Goal: Task Accomplishment & Management: Manage account settings

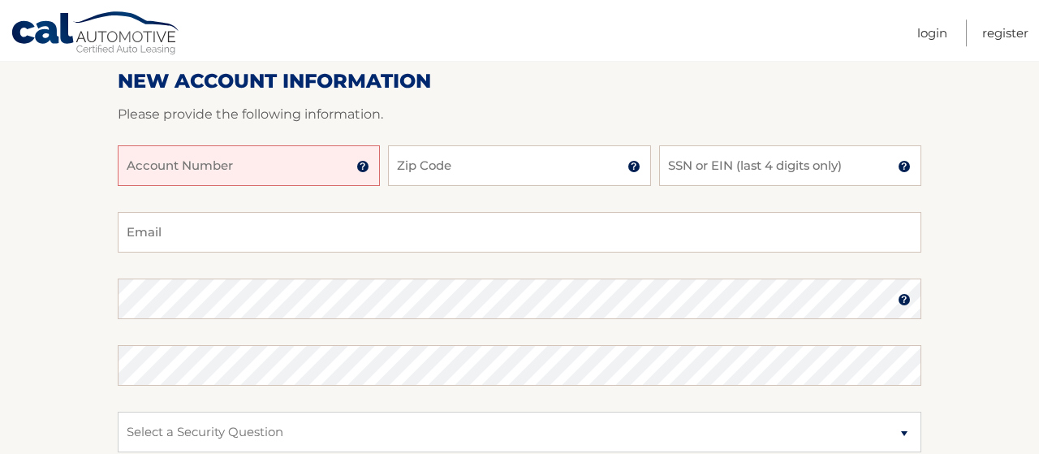
scroll to position [169, 0]
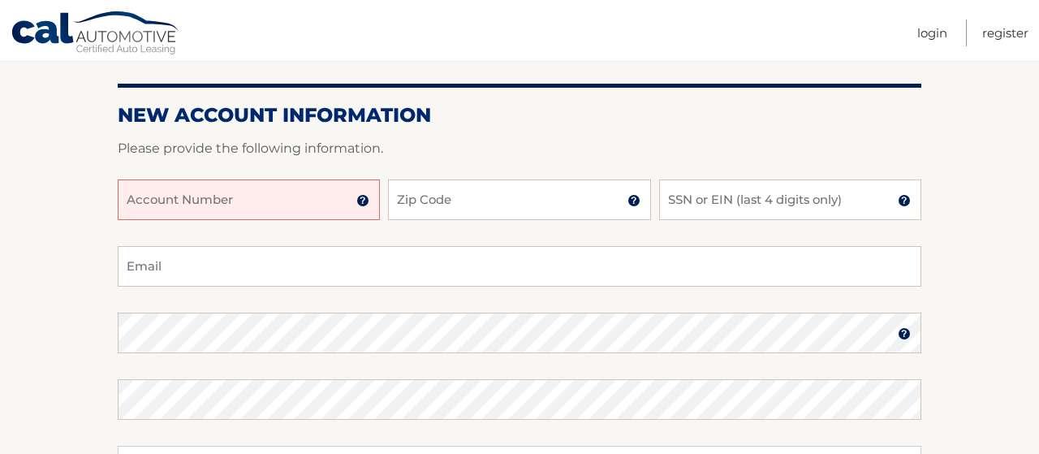
click at [317, 202] on input "Account Number" at bounding box center [249, 199] width 262 height 41
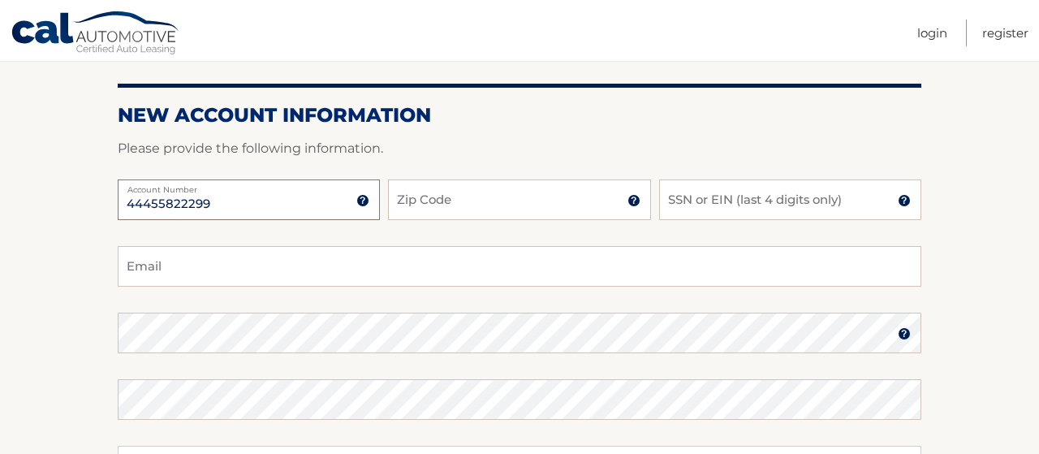
type input "44455822299"
type input "10312"
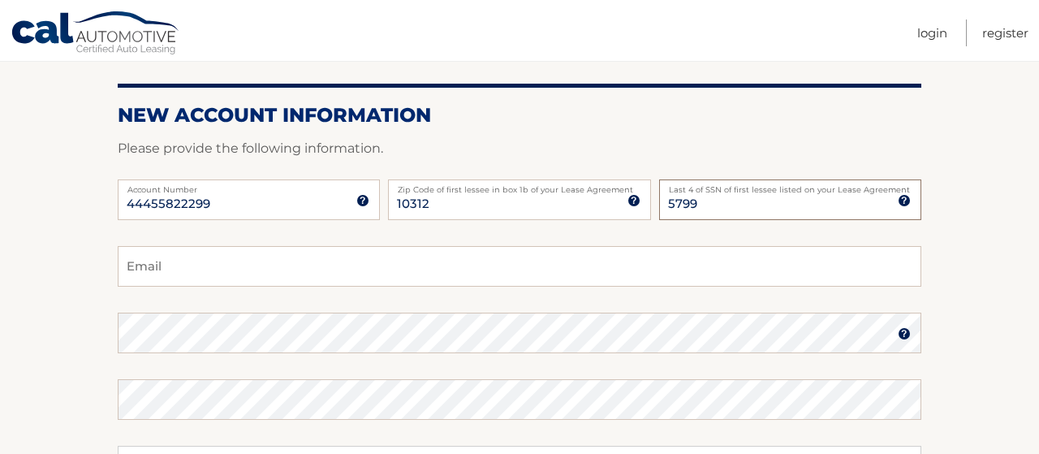
type input "5799"
click at [540, 260] on input "Email" at bounding box center [520, 266] width 804 height 41
type input "[EMAIL_ADDRESS][DOMAIN_NAME]"
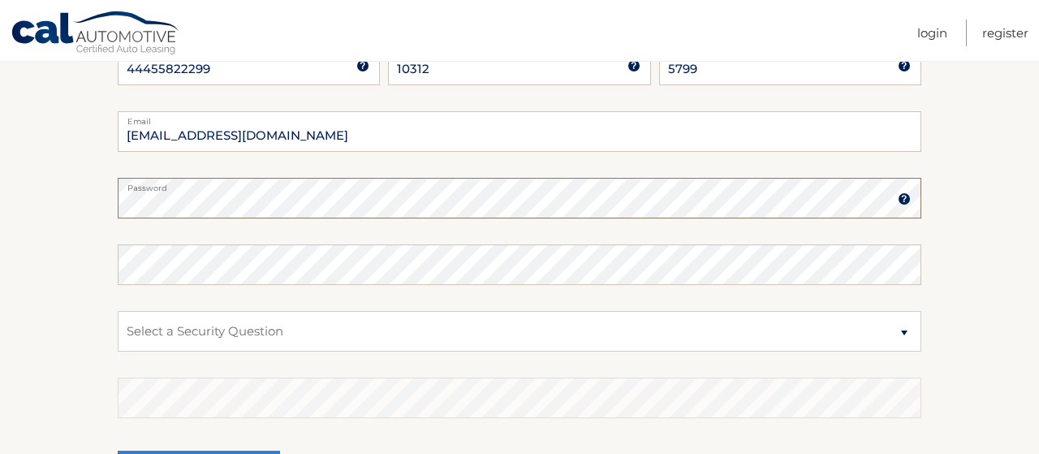
scroll to position [338, 0]
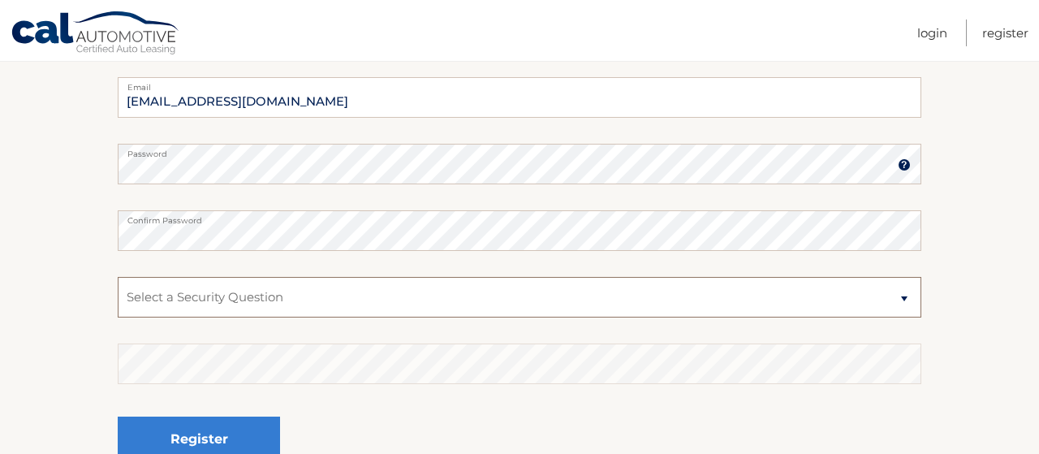
click at [118, 277] on select "Select a Security Question What was the name of your elementary school? What is…" at bounding box center [520, 297] width 804 height 41
select select "2"
click option "What is your mother’s maiden name?" at bounding box center [0, 0] width 0 height 0
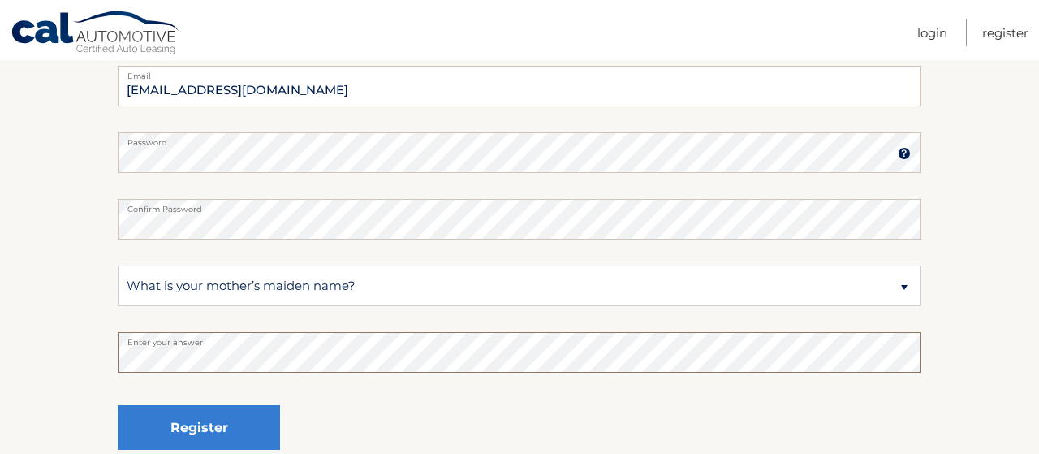
scroll to position [417, 0]
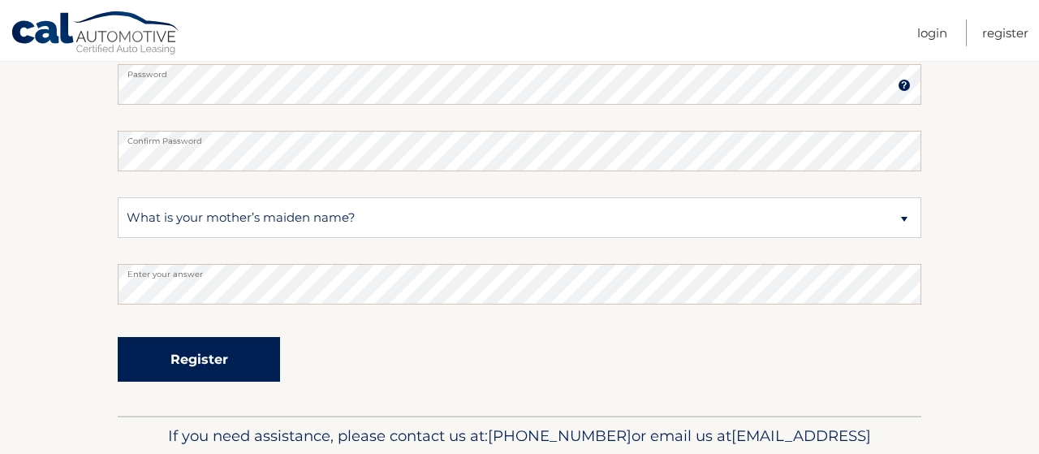
click at [237, 364] on button "Register" at bounding box center [199, 359] width 162 height 45
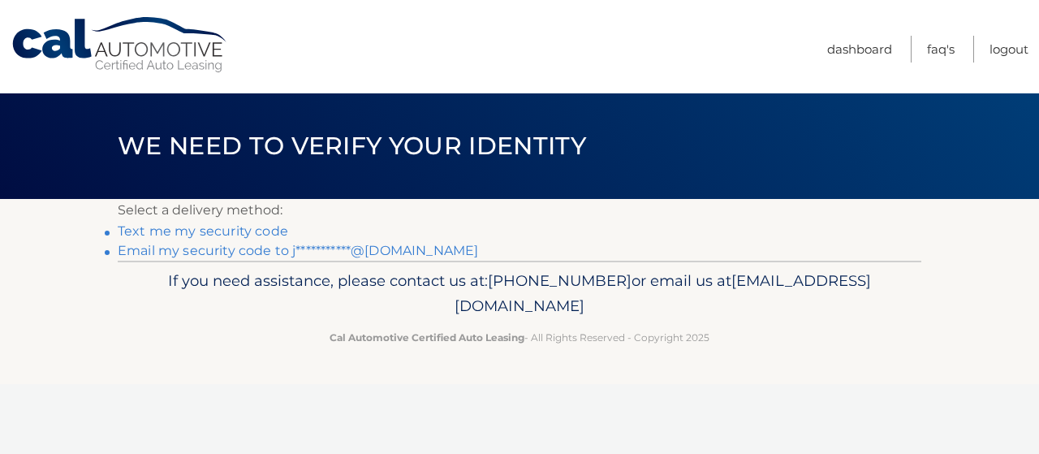
click at [508, 158] on span "We need to verify your identity" at bounding box center [352, 146] width 468 height 30
click at [369, 253] on link "**********" at bounding box center [298, 250] width 361 height 15
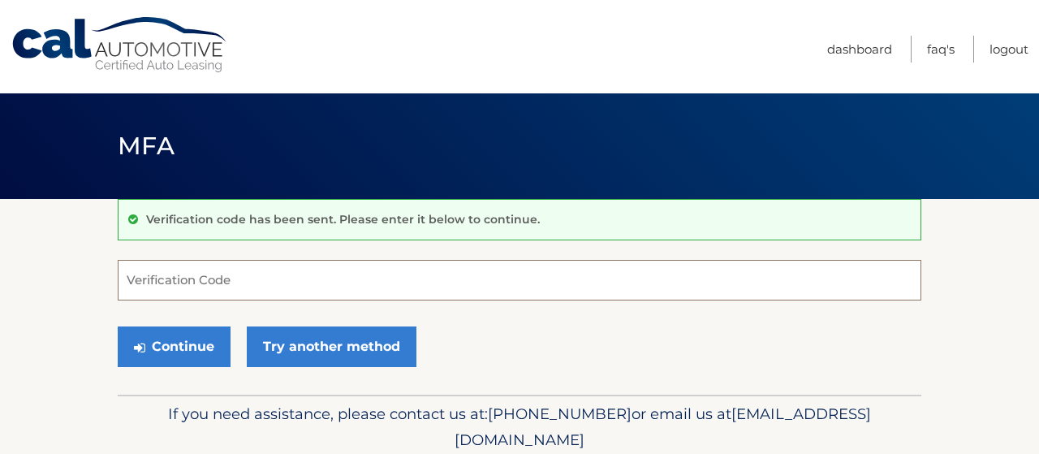
click at [356, 288] on input "Verification Code" at bounding box center [520, 280] width 804 height 41
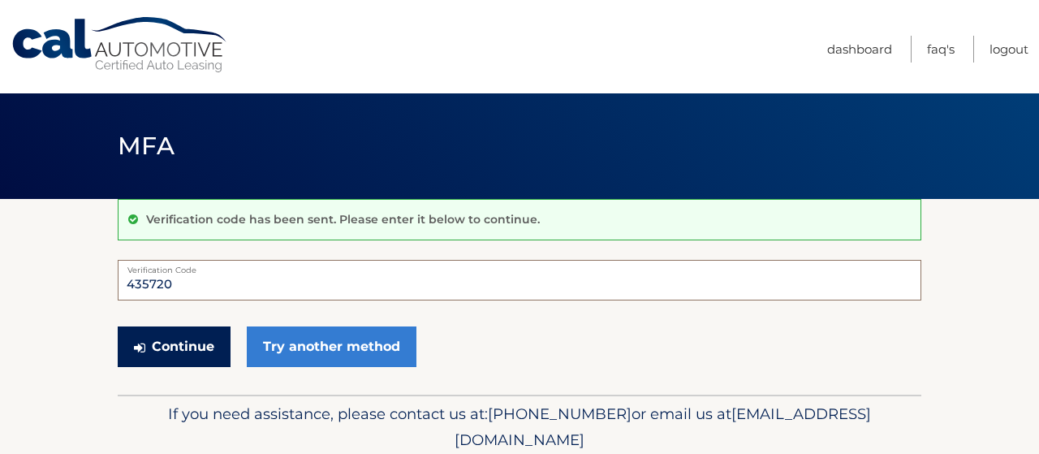
type input "435720"
click at [195, 342] on button "Continue" at bounding box center [174, 346] width 113 height 41
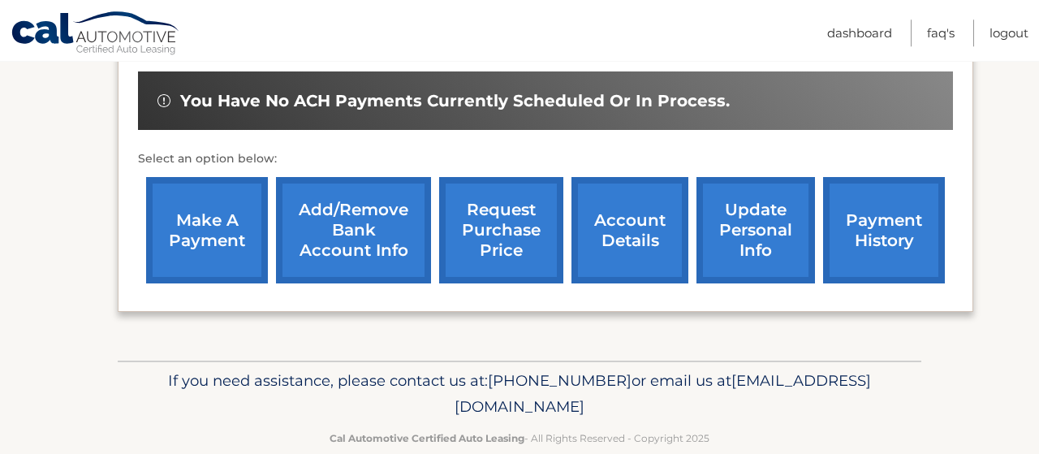
scroll to position [507, 0]
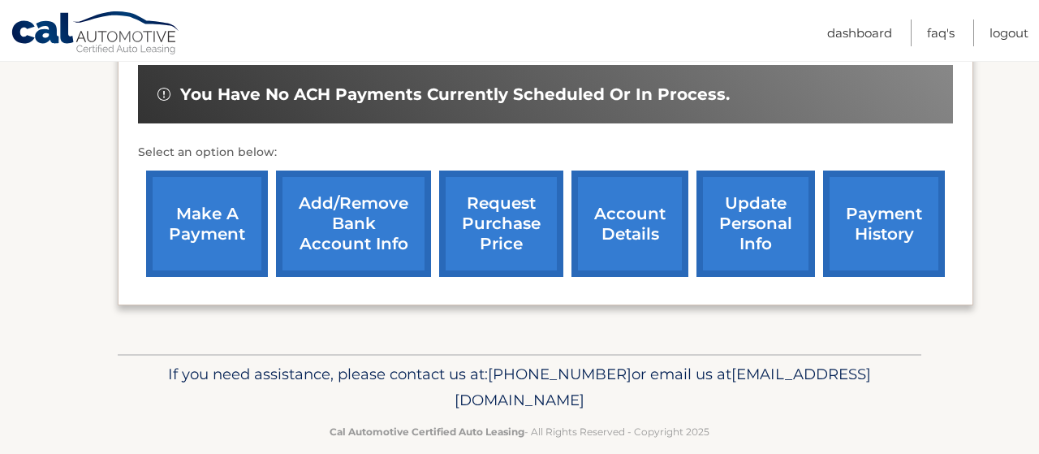
click at [823, 276] on link "payment history" at bounding box center [884, 224] width 122 height 106
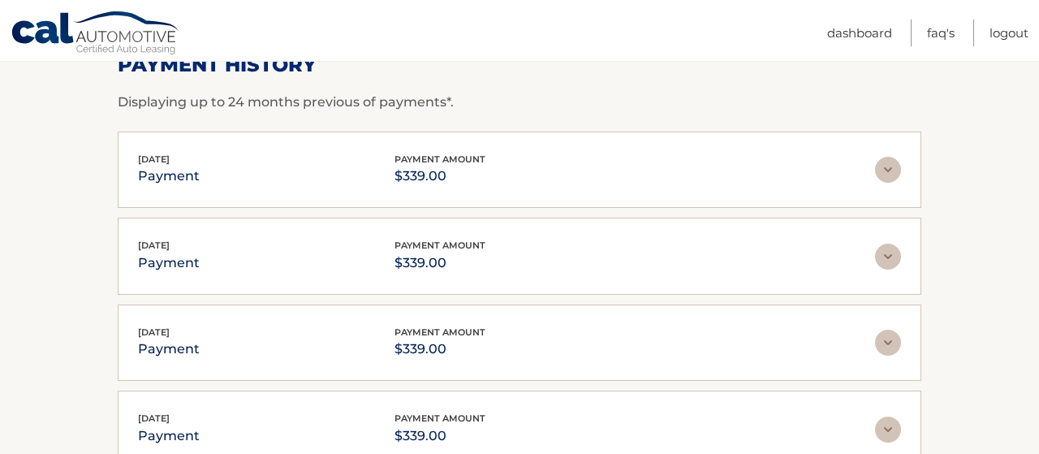
scroll to position [253, 0]
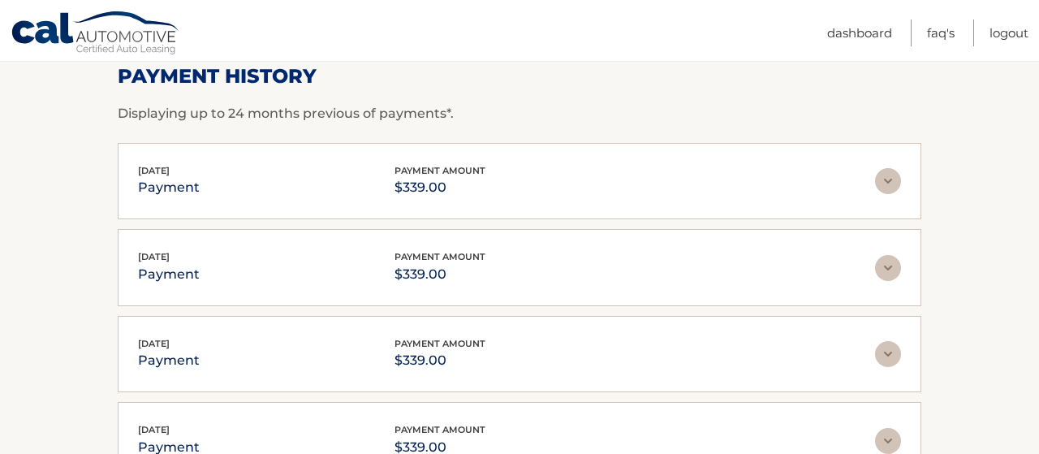
click at [896, 179] on img at bounding box center [888, 181] width 26 height 26
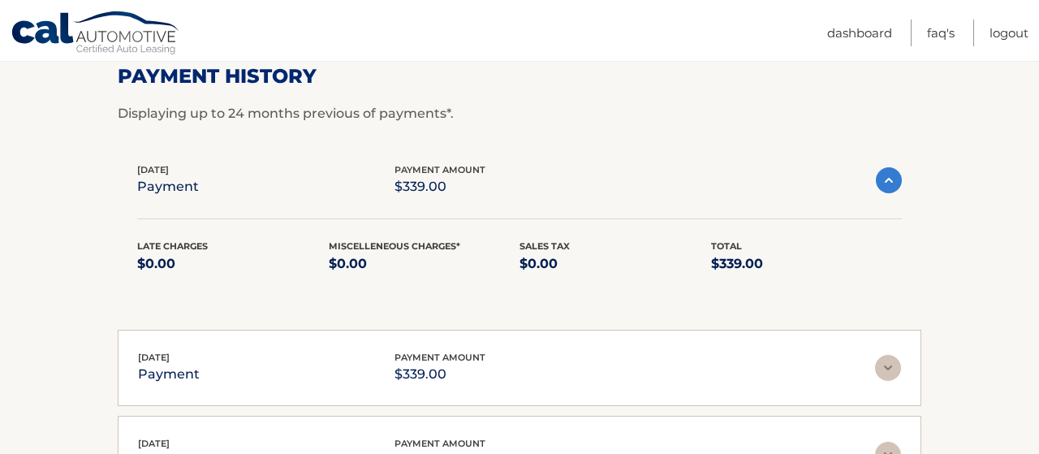
click at [896, 179] on img at bounding box center [889, 180] width 26 height 26
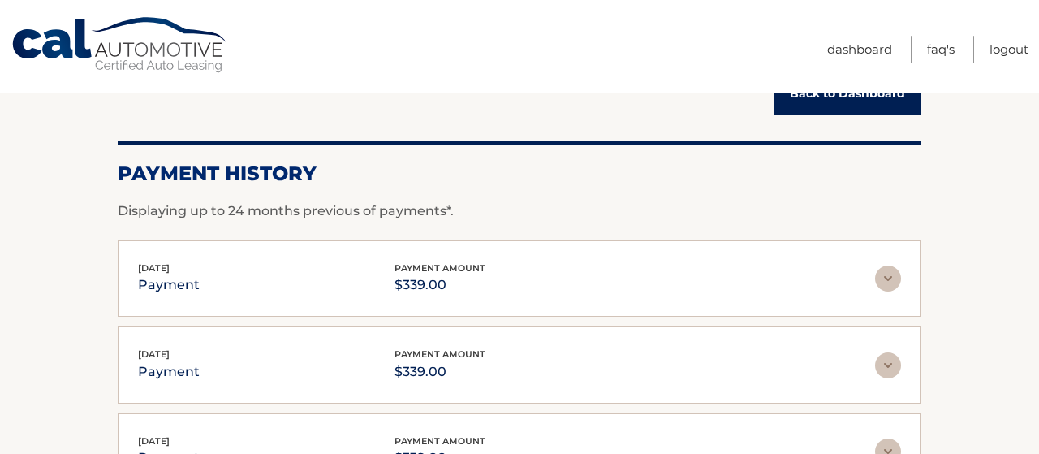
scroll to position [169, 0]
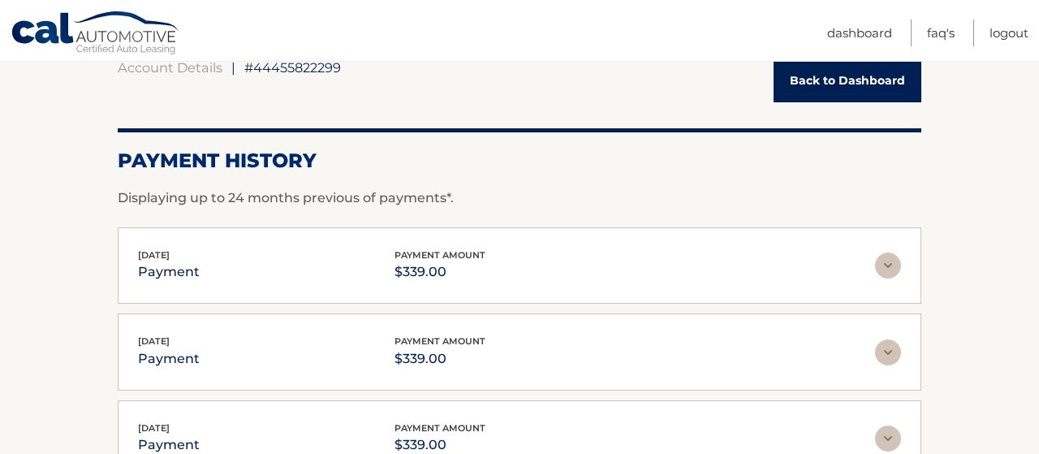
click at [891, 263] on img at bounding box center [888, 266] width 26 height 26
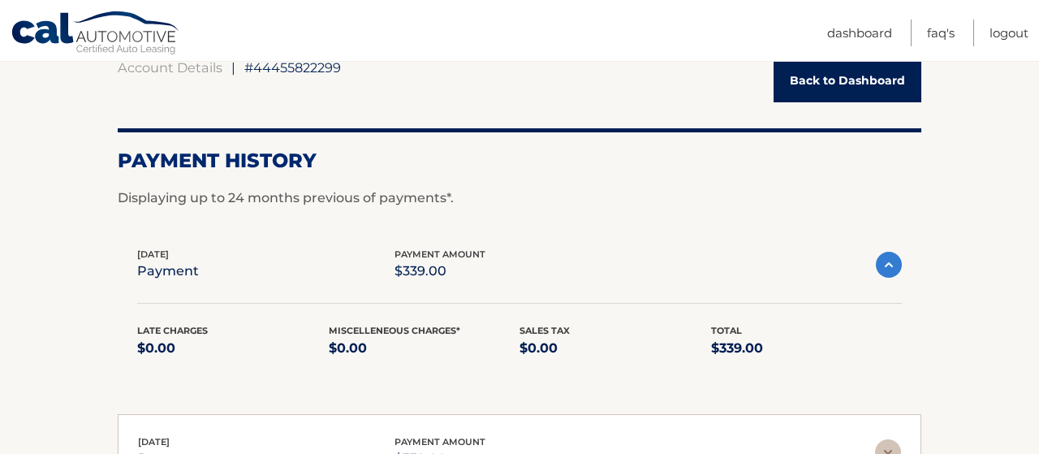
click at [891, 263] on img at bounding box center [889, 265] width 26 height 26
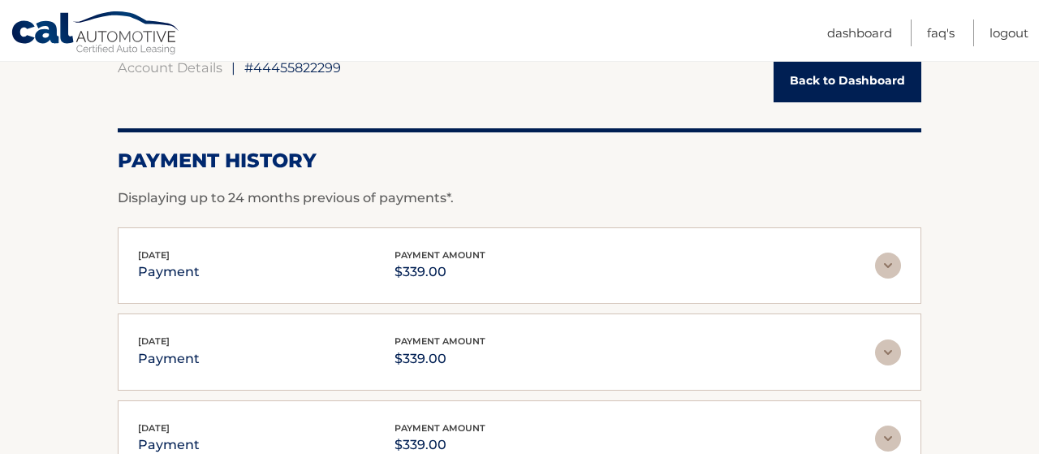
scroll to position [0, 0]
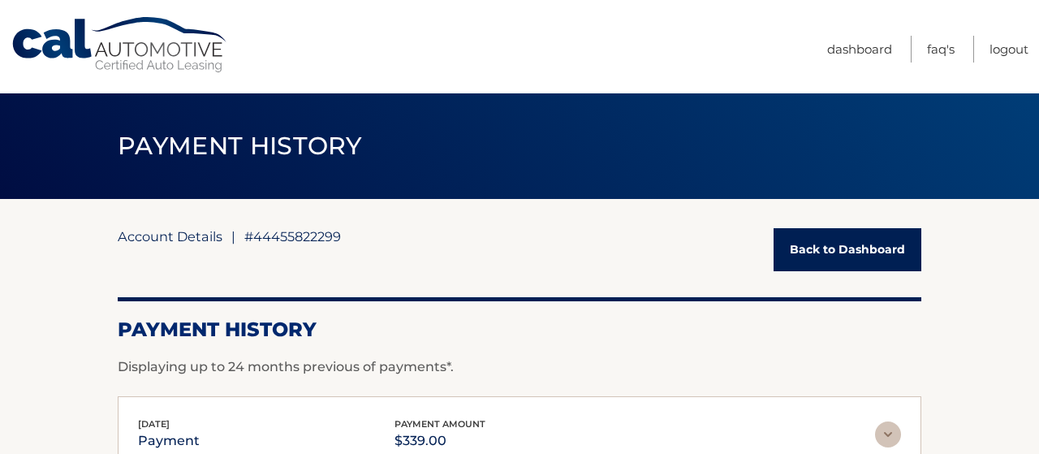
click at [192, 238] on link "Account Details" at bounding box center [170, 236] width 105 height 16
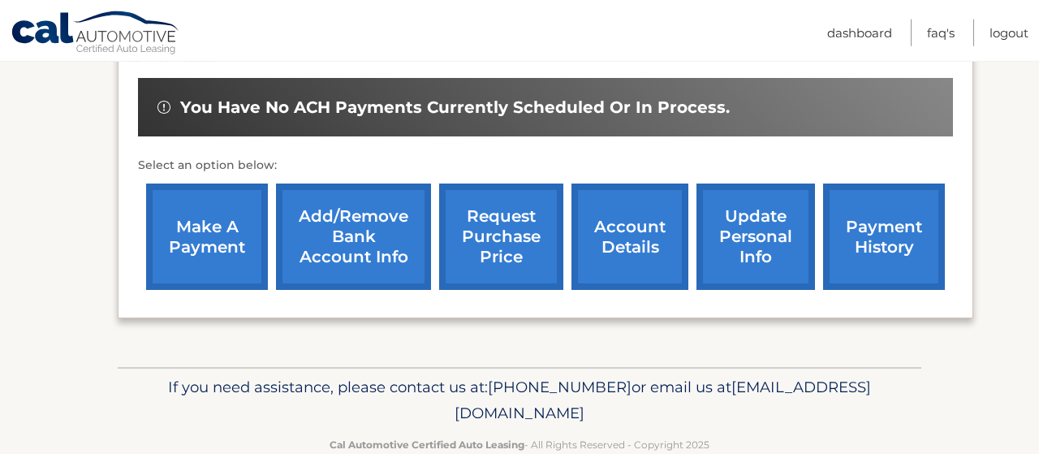
scroll to position [507, 0]
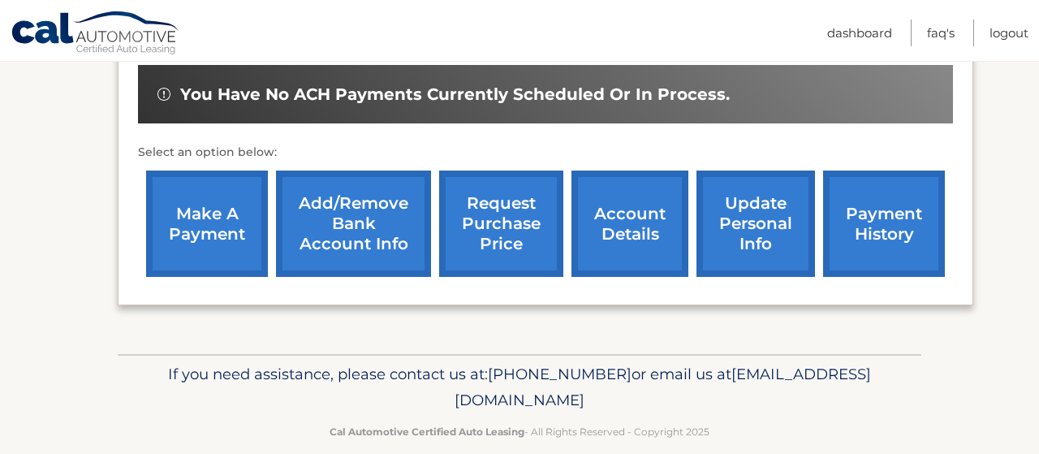
click at [607, 253] on link "account details" at bounding box center [630, 224] width 117 height 106
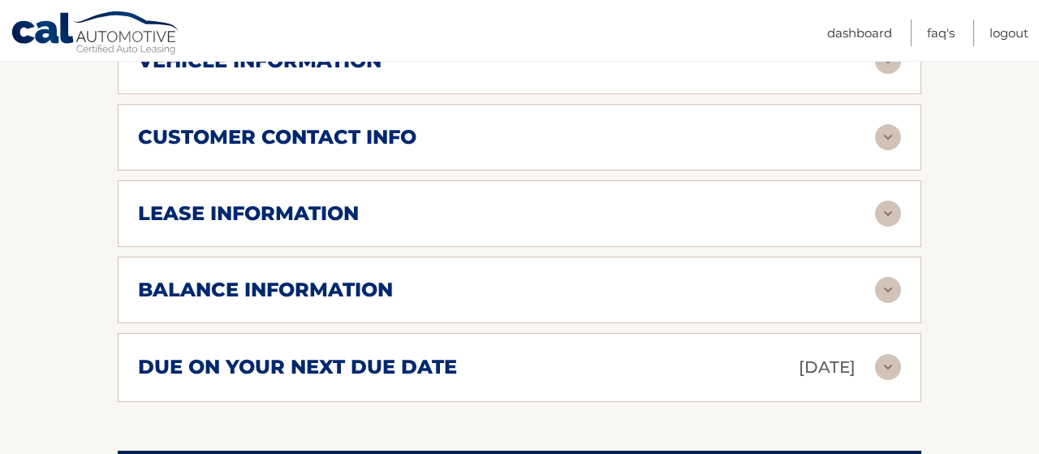
scroll to position [844, 0]
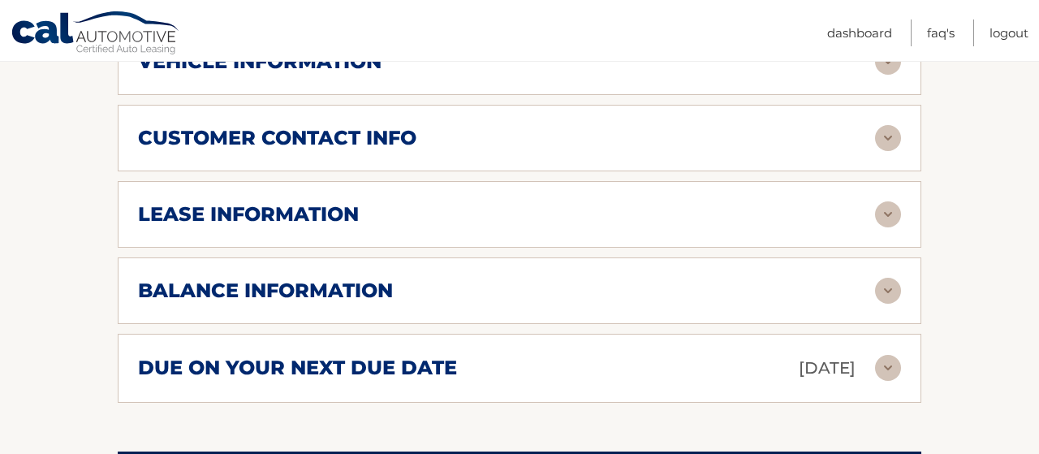
click at [581, 303] on div "balance information" at bounding box center [506, 290] width 737 height 24
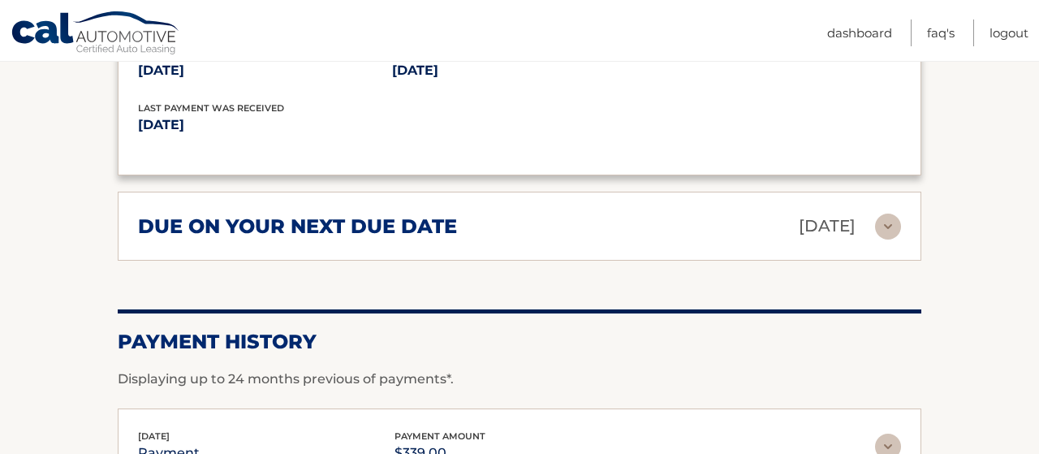
scroll to position [1098, 0]
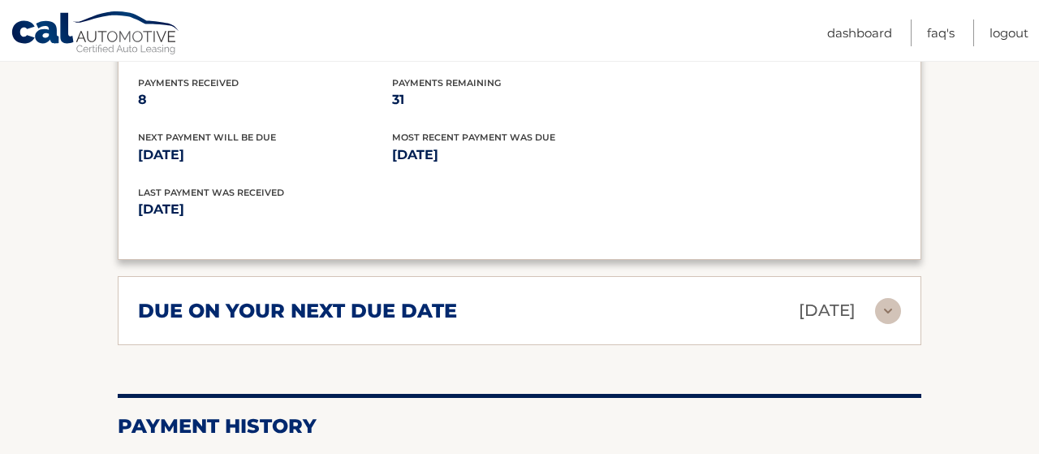
click at [603, 322] on div "due on your next due date [DATE]" at bounding box center [506, 310] width 737 height 28
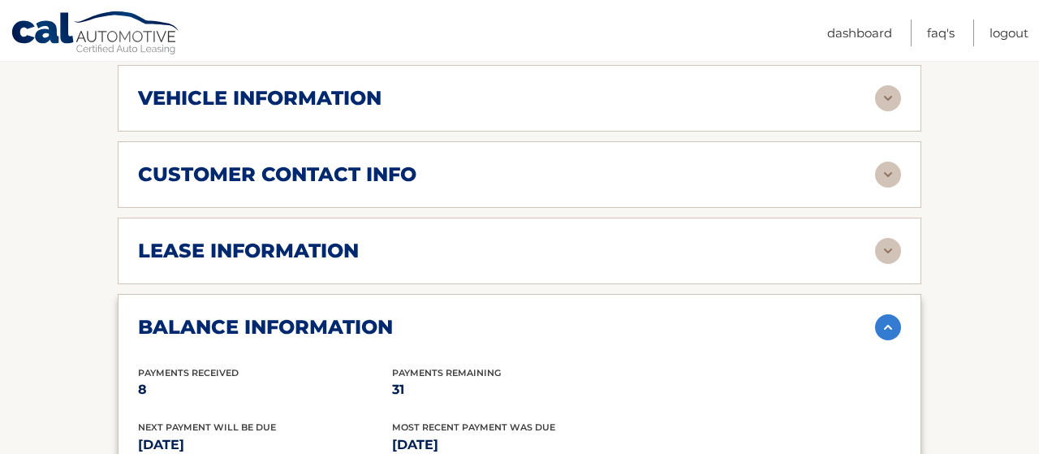
scroll to position [760, 0]
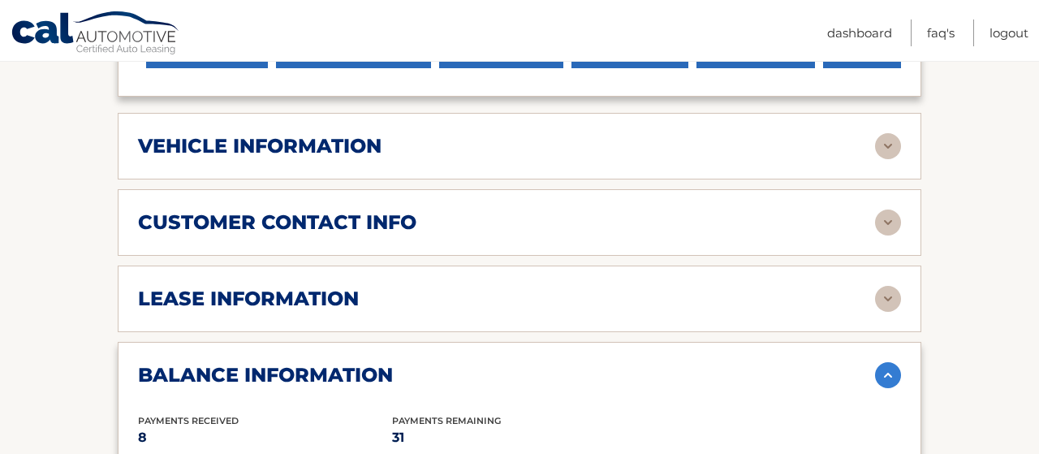
click at [639, 311] on div "lease information" at bounding box center [506, 299] width 737 height 24
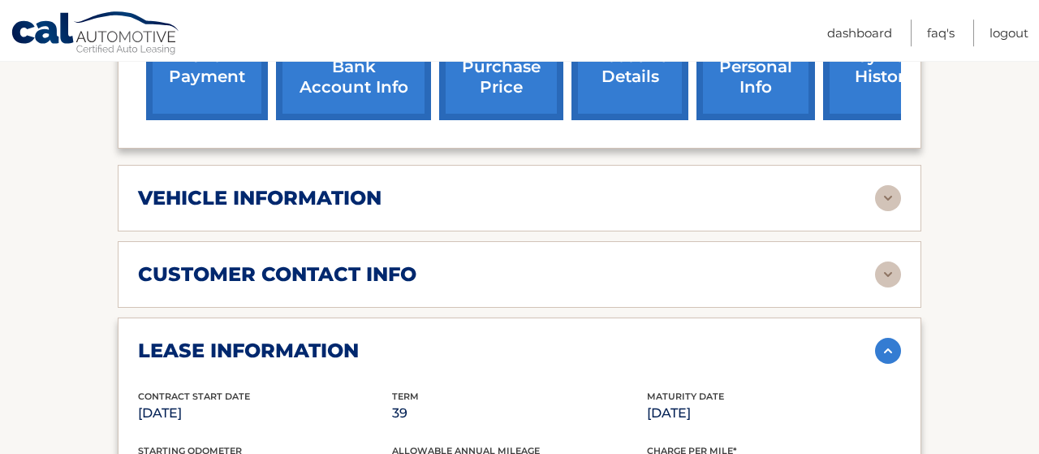
scroll to position [676, 0]
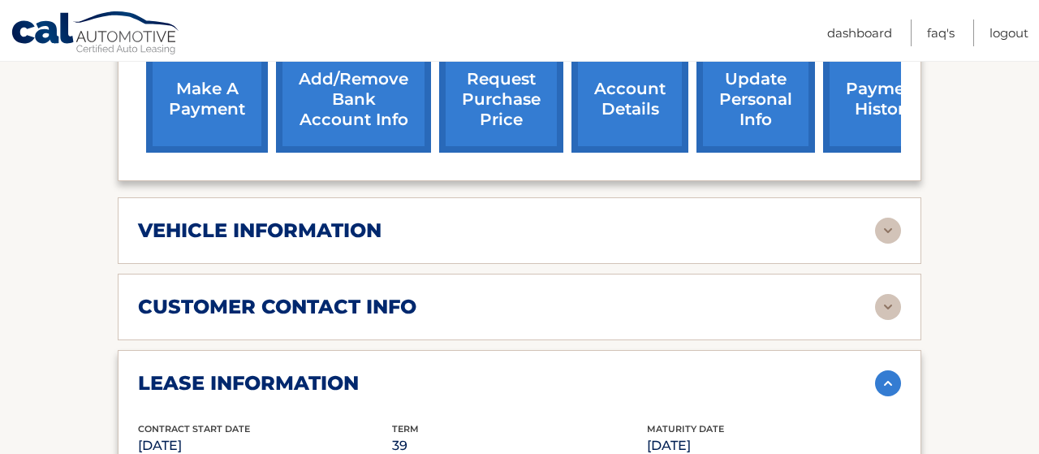
click at [625, 316] on div "customer contact info" at bounding box center [506, 307] width 737 height 24
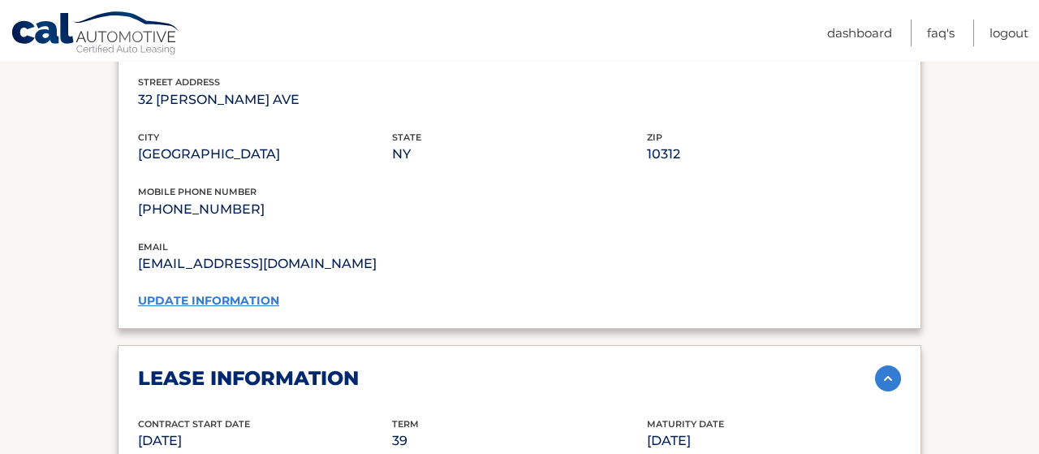
scroll to position [1013, 0]
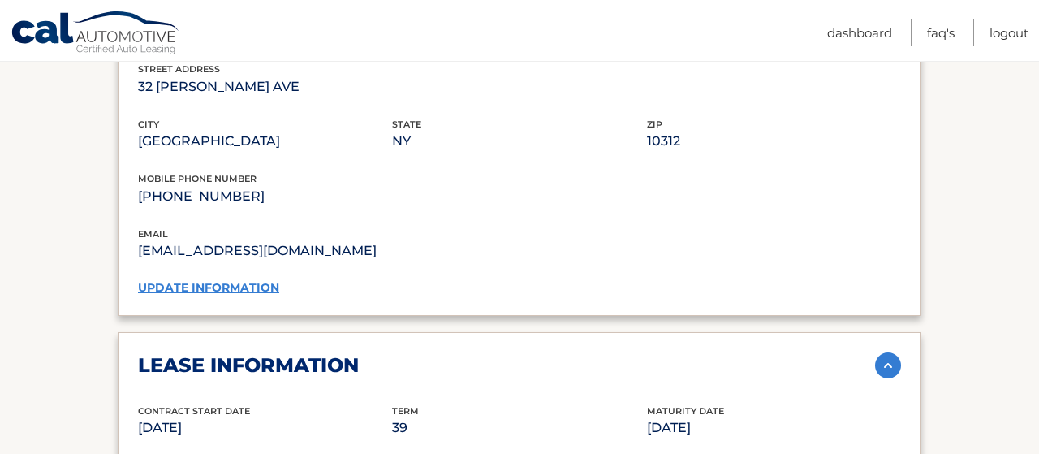
click at [257, 295] on link "update information" at bounding box center [208, 287] width 141 height 15
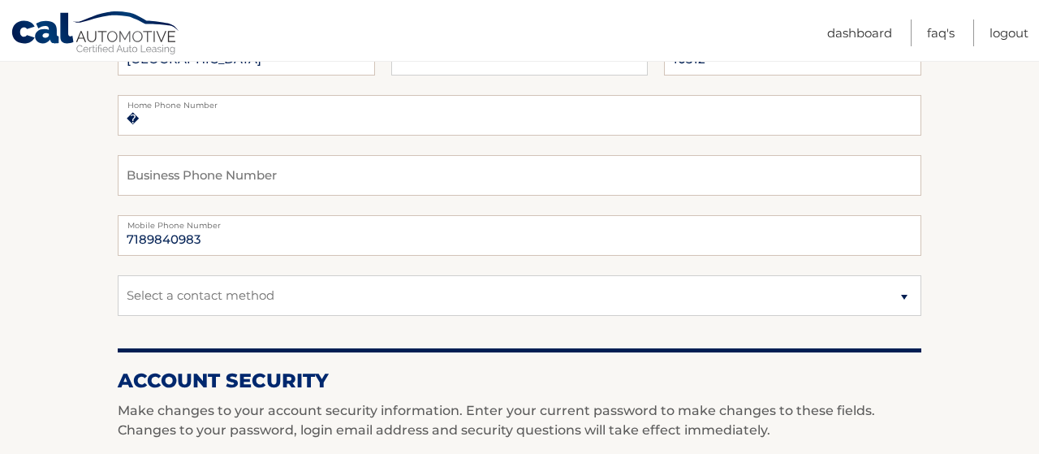
scroll to position [422, 0]
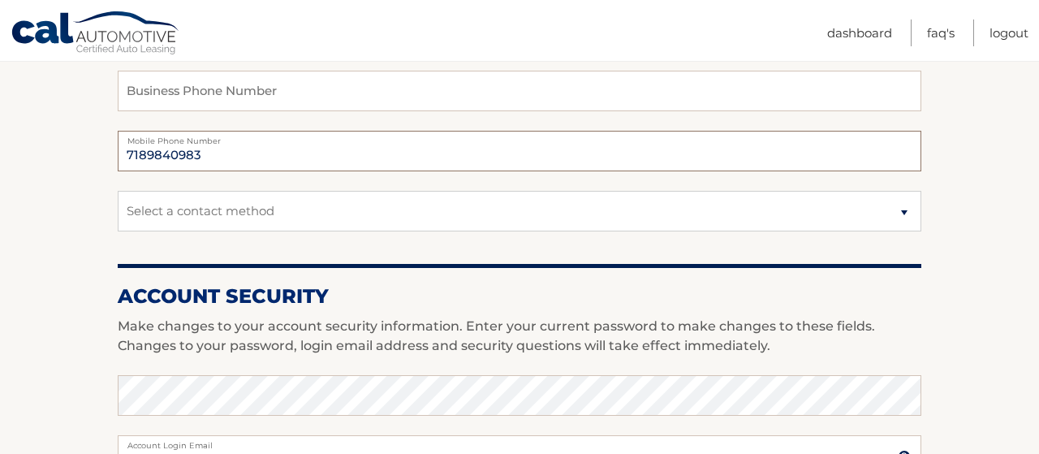
click at [235, 163] on input "7189840983" at bounding box center [520, 151] width 804 height 41
type input "7"
type input "2027663847"
click at [118, 191] on select "Select a contact method Mobile Home" at bounding box center [520, 211] width 804 height 41
click at [978, 208] on section "Account Overview | Edit Profile account information [STREET_ADDRESS][PERSON_NAM…" at bounding box center [519, 368] width 1039 height 1182
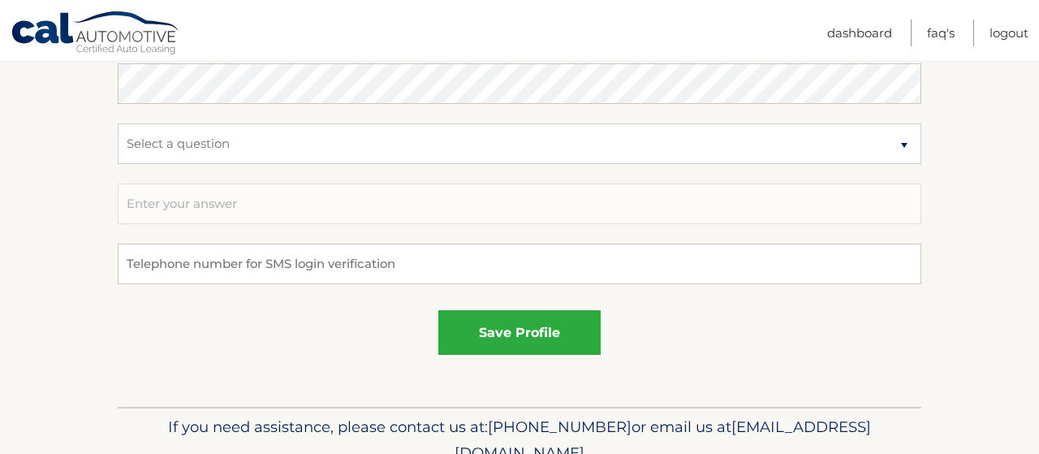
scroll to position [1013, 0]
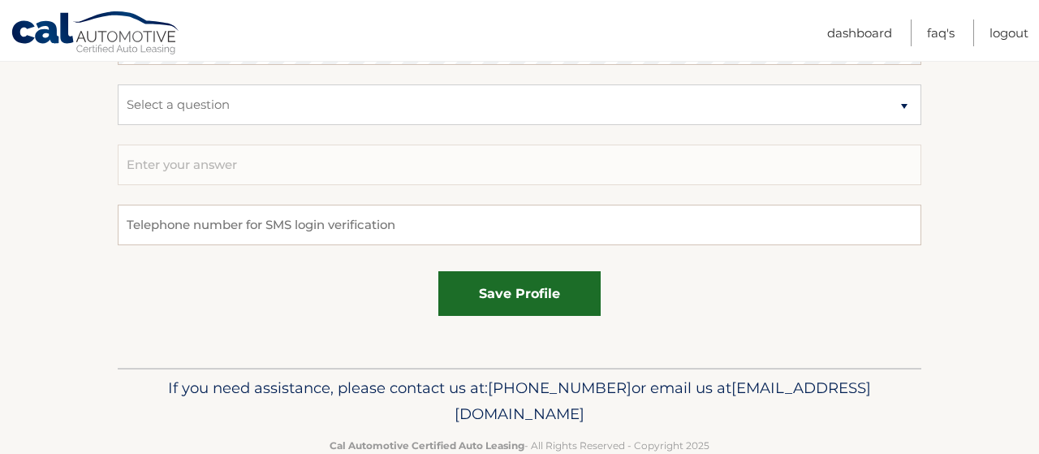
click at [535, 292] on button "save profile" at bounding box center [519, 293] width 162 height 45
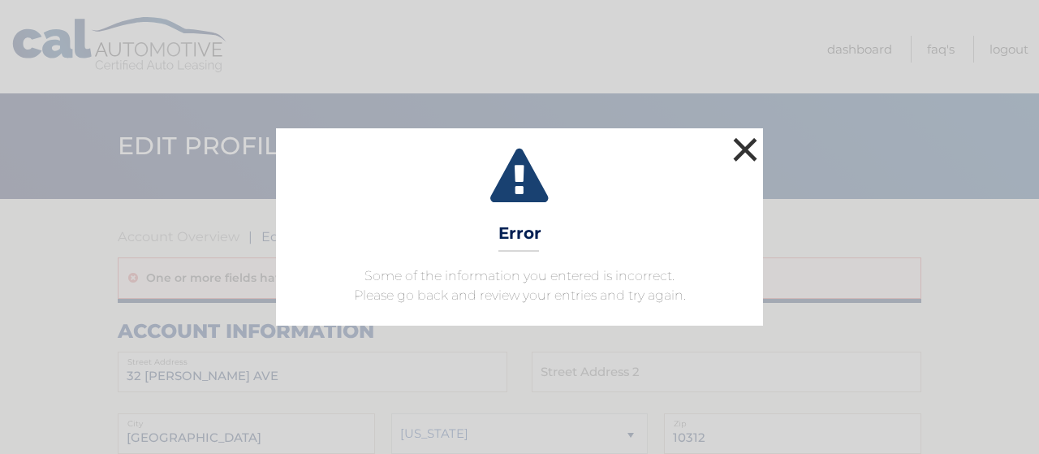
click at [745, 141] on button "×" at bounding box center [745, 149] width 32 height 32
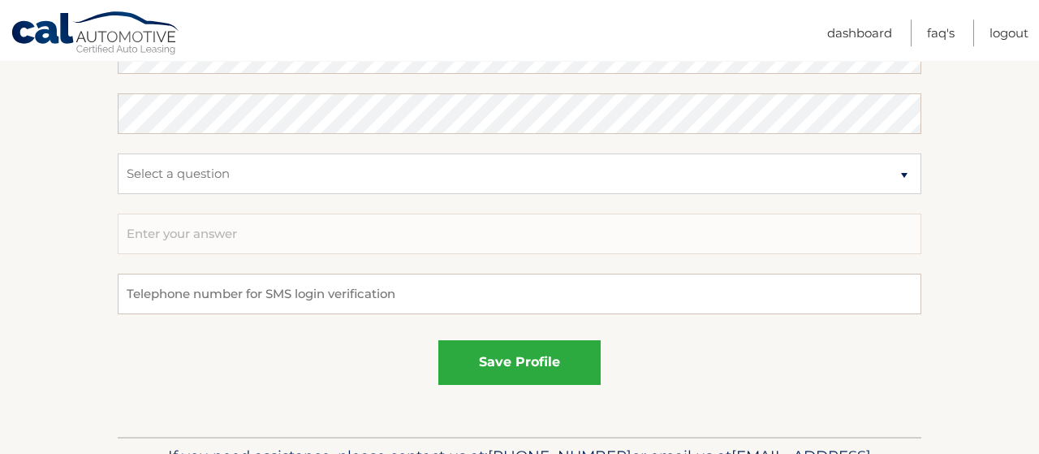
scroll to position [1013, 0]
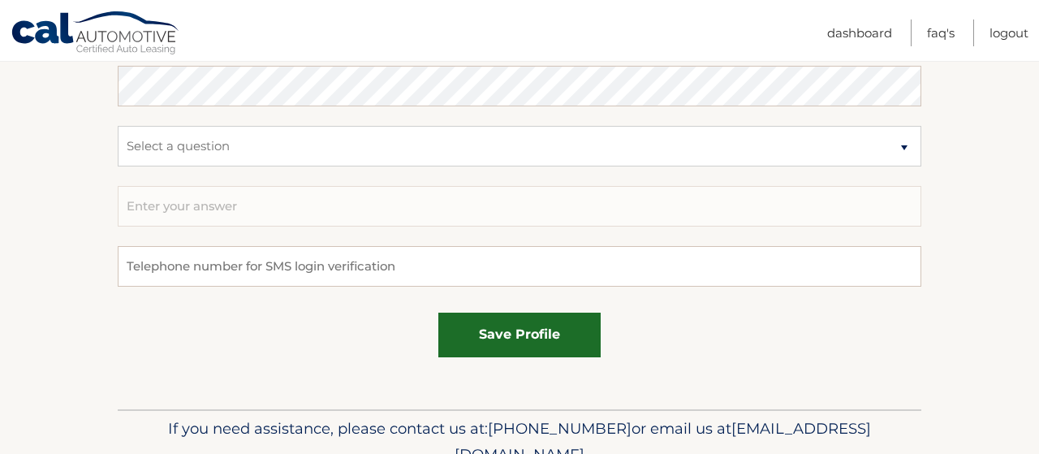
click at [555, 333] on button "save profile" at bounding box center [519, 335] width 162 height 45
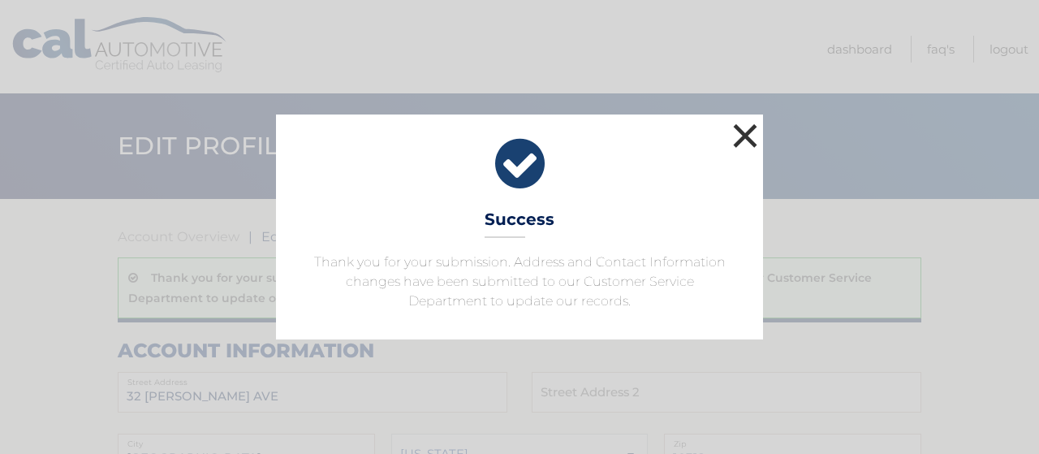
click at [743, 132] on button "×" at bounding box center [745, 135] width 32 height 32
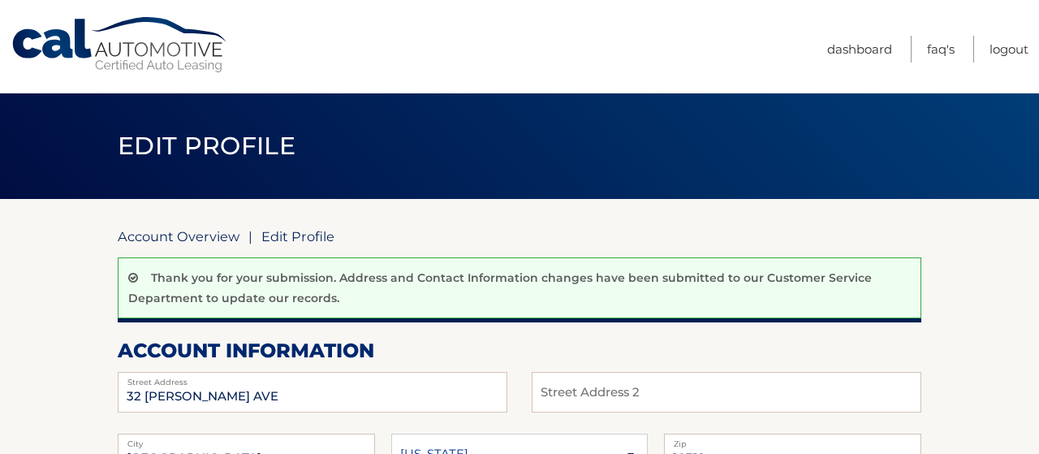
click at [187, 236] on link "Account Overview" at bounding box center [179, 236] width 122 height 16
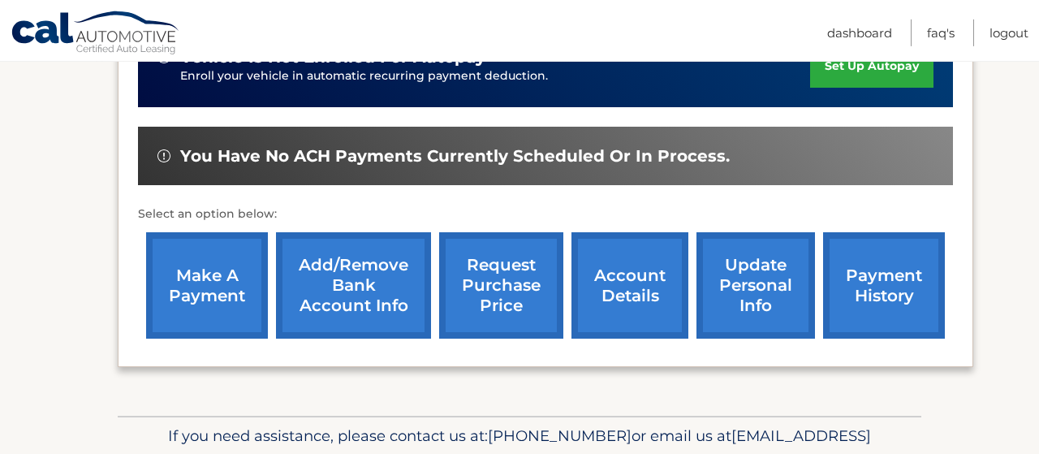
scroll to position [485, 0]
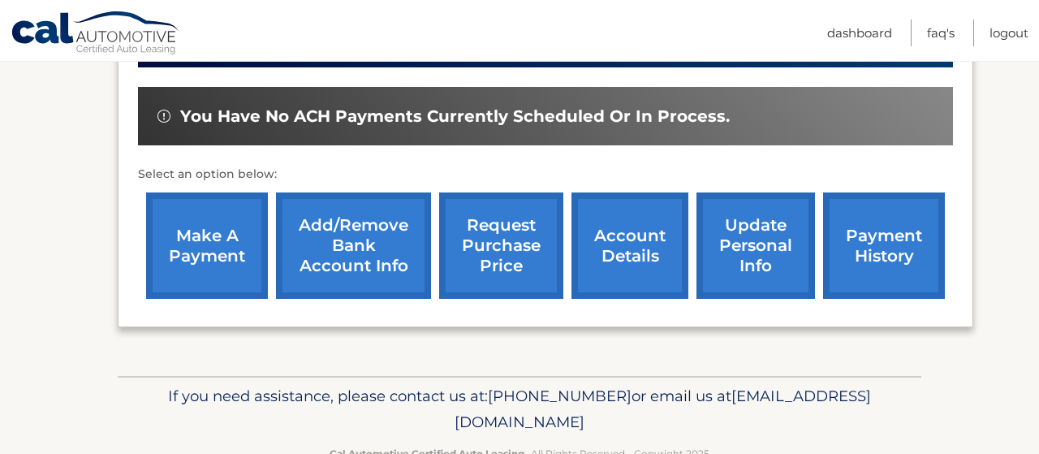
click at [616, 285] on link "account details" at bounding box center [630, 245] width 117 height 106
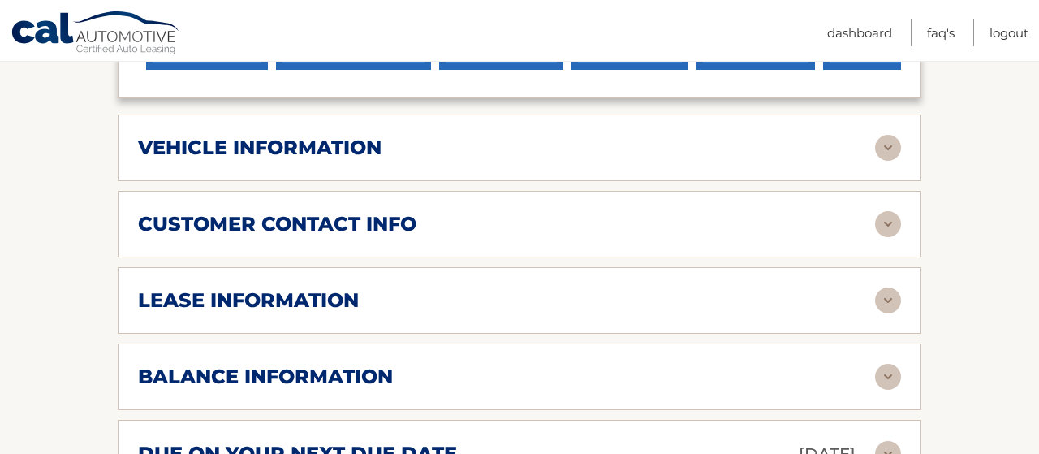
scroll to position [760, 0]
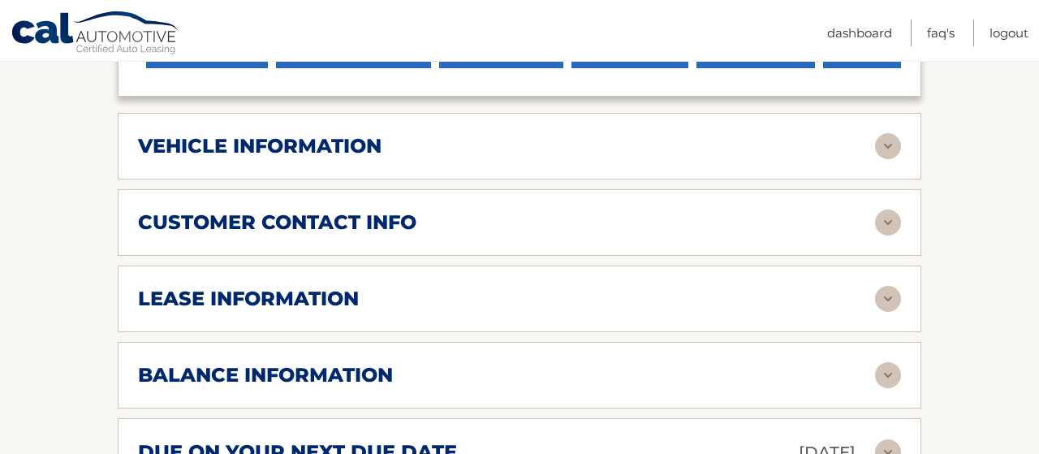
click at [737, 158] on div "vehicle information" at bounding box center [506, 146] width 737 height 24
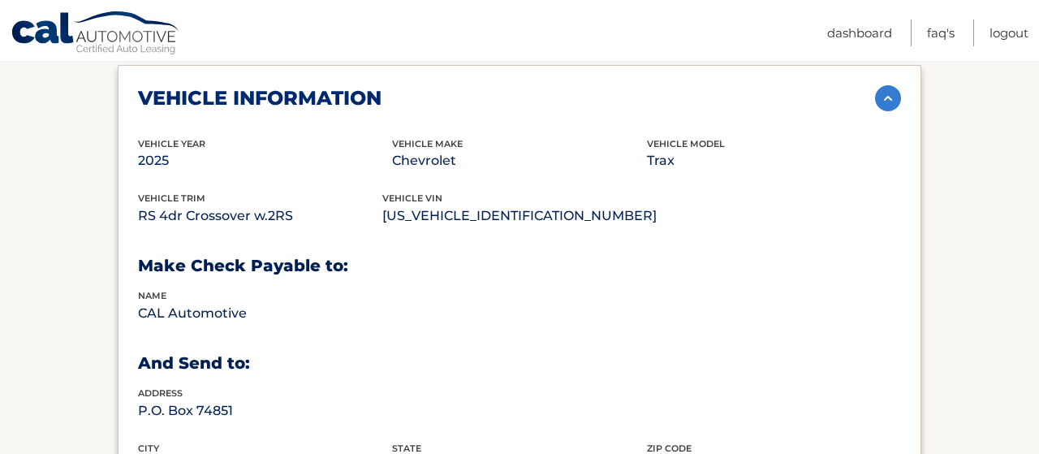
scroll to position [844, 0]
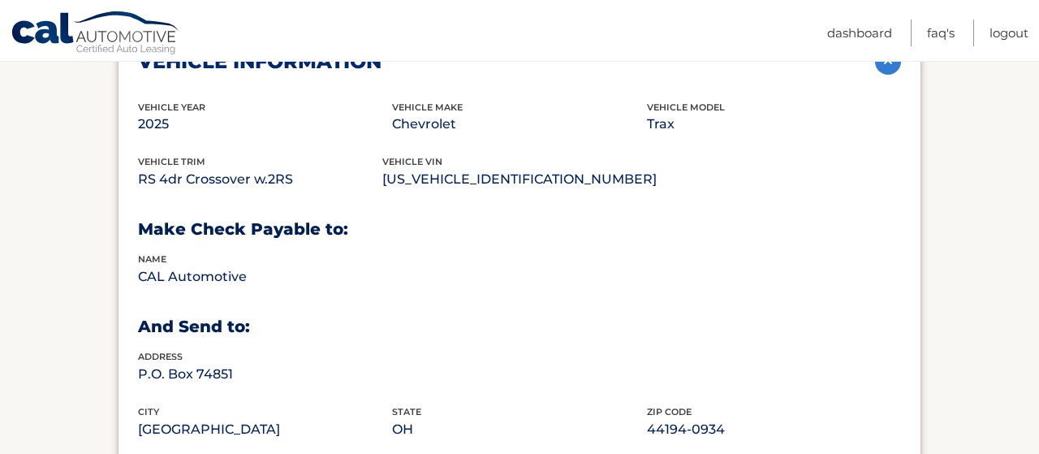
click at [828, 93] on div "vehicle information vehicle Year 2025 vehicle make Chevrolet vehicle model Trax…" at bounding box center [520, 253] width 804 height 451
click at [889, 75] on img at bounding box center [888, 62] width 26 height 26
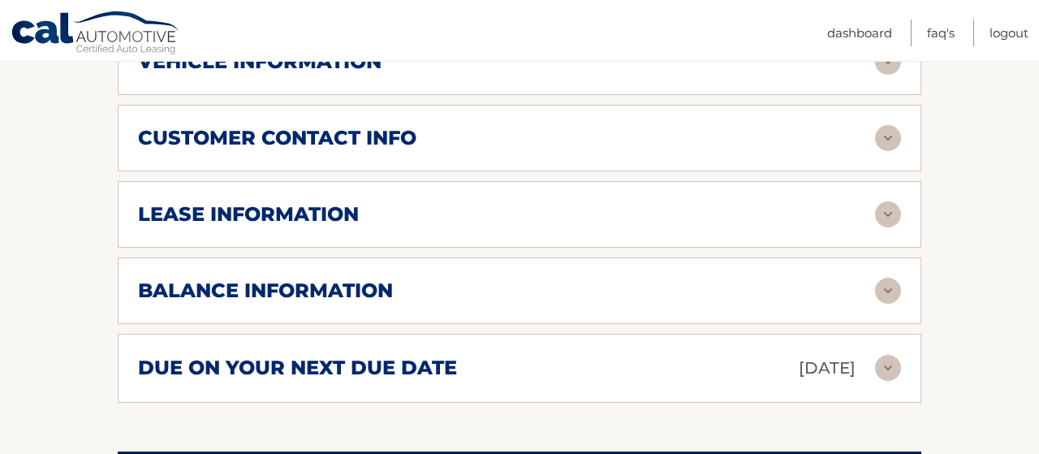
click at [735, 150] on div "customer contact info" at bounding box center [506, 138] width 737 height 24
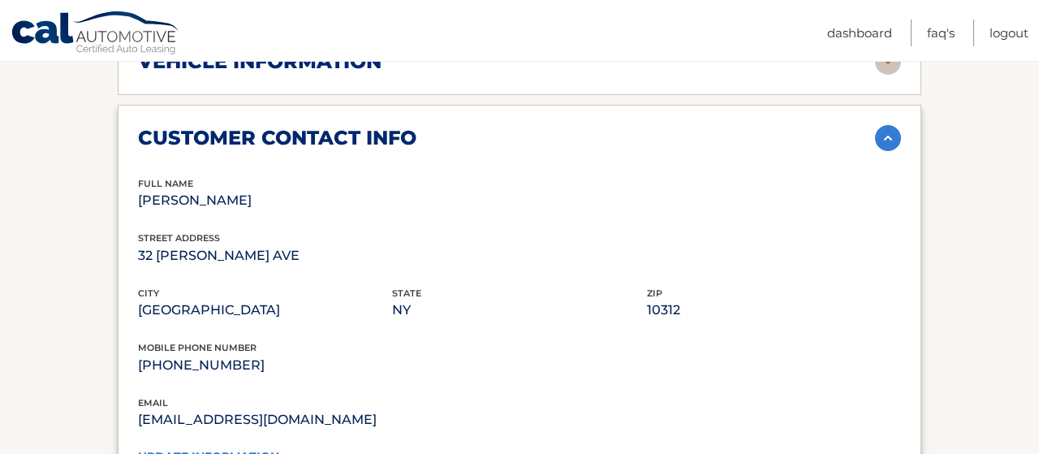
click at [867, 150] on div "customer contact info" at bounding box center [506, 138] width 737 height 24
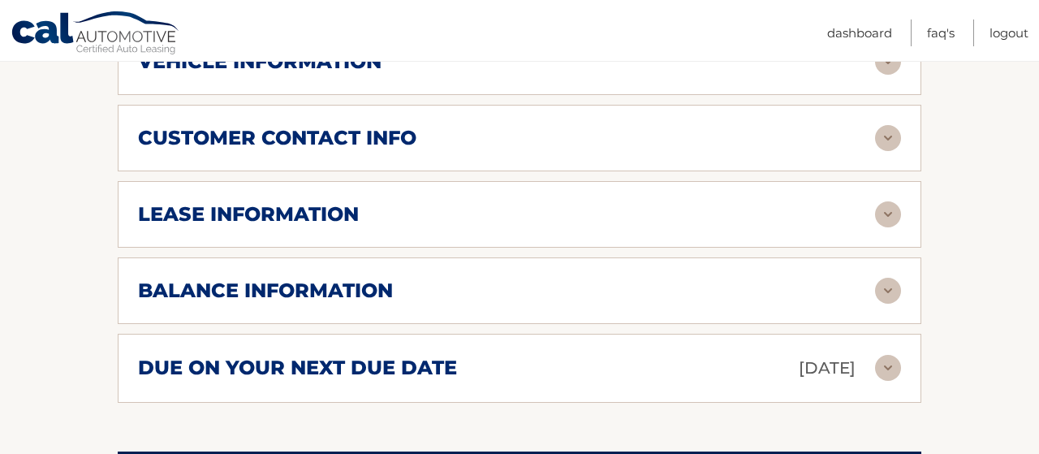
click at [835, 223] on div "lease information" at bounding box center [506, 214] width 737 height 24
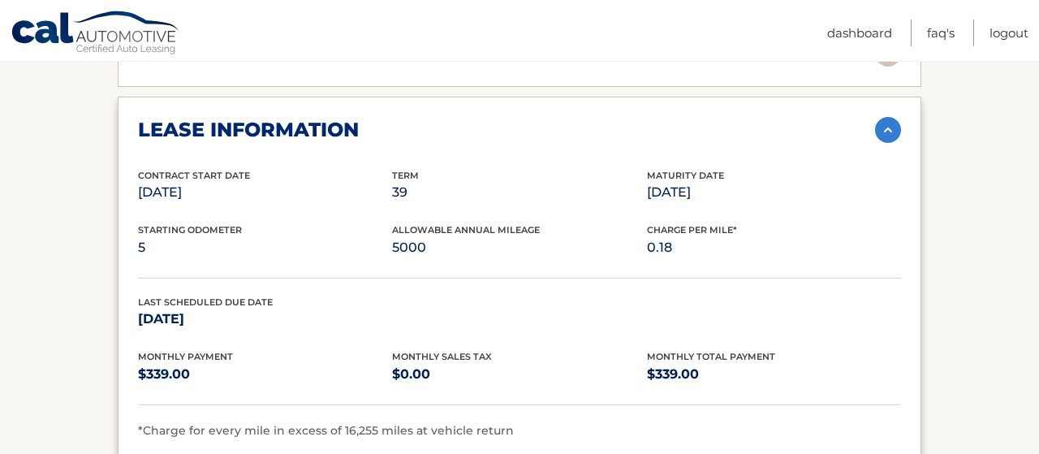
scroll to position [929, 0]
click at [887, 140] on img at bounding box center [888, 130] width 26 height 26
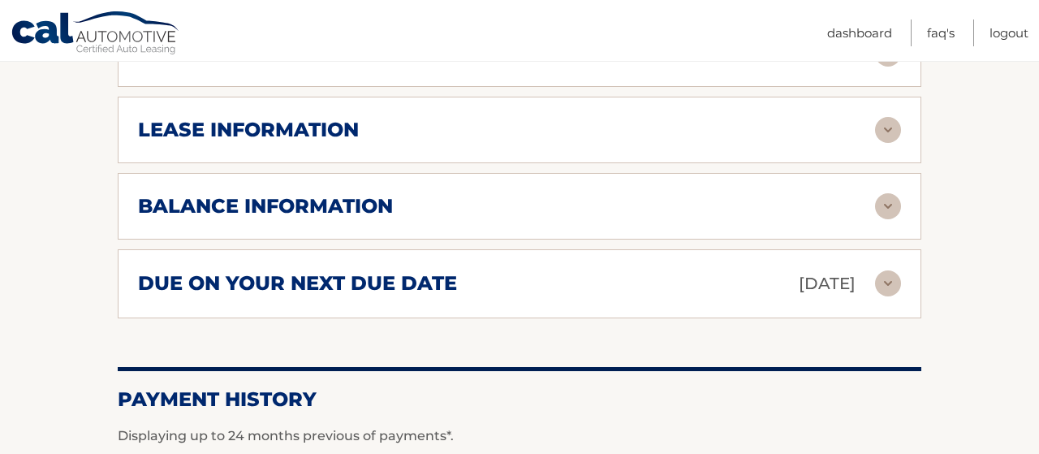
click at [885, 217] on img at bounding box center [888, 206] width 26 height 26
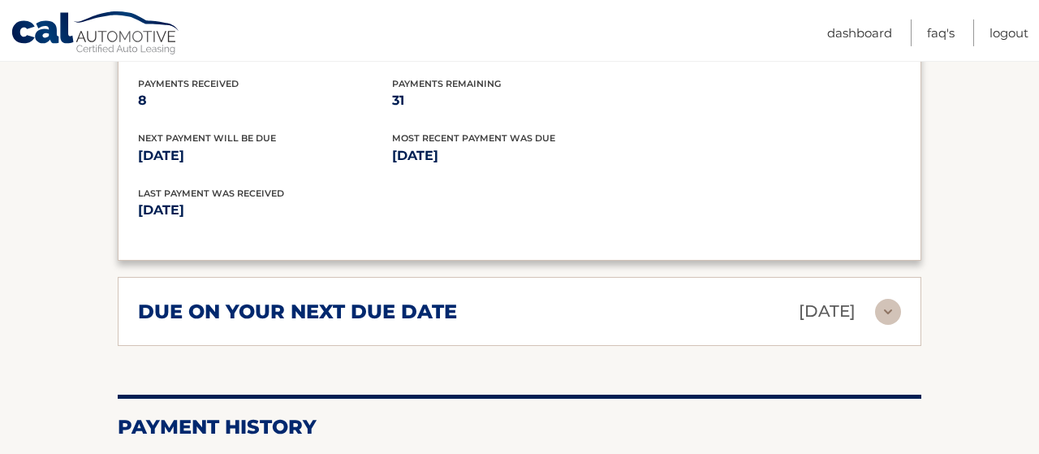
scroll to position [1182, 0]
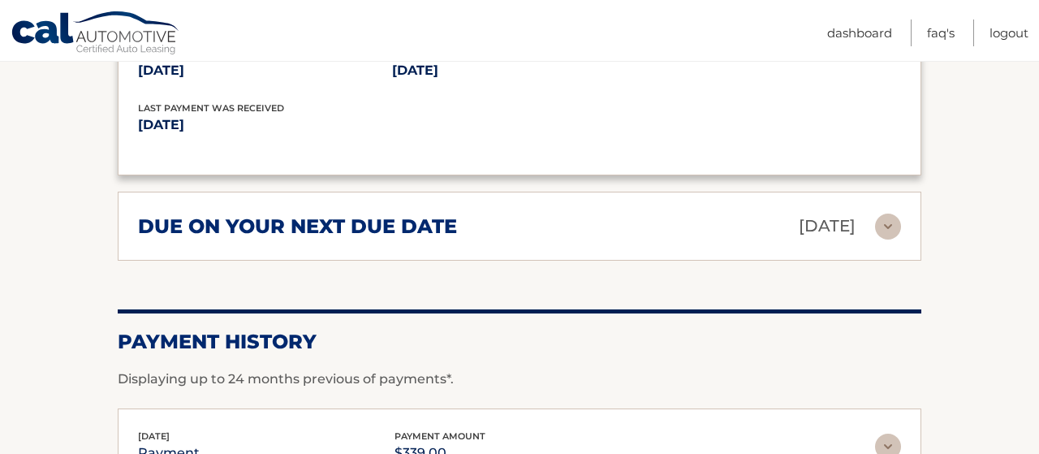
click at [514, 240] on div "due on your next due date Sep 10, 2025" at bounding box center [506, 226] width 737 height 28
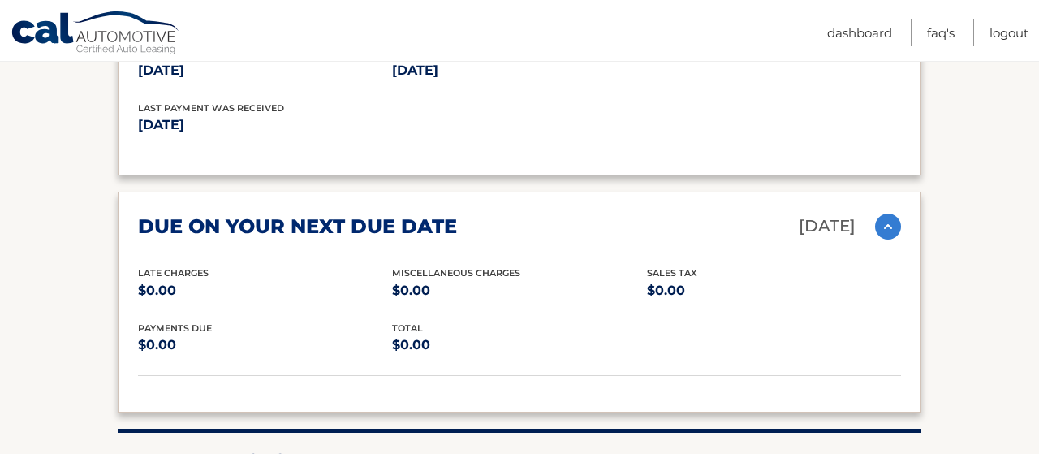
click at [527, 240] on div "due on your next due date Sep 10, 2025" at bounding box center [506, 226] width 737 height 28
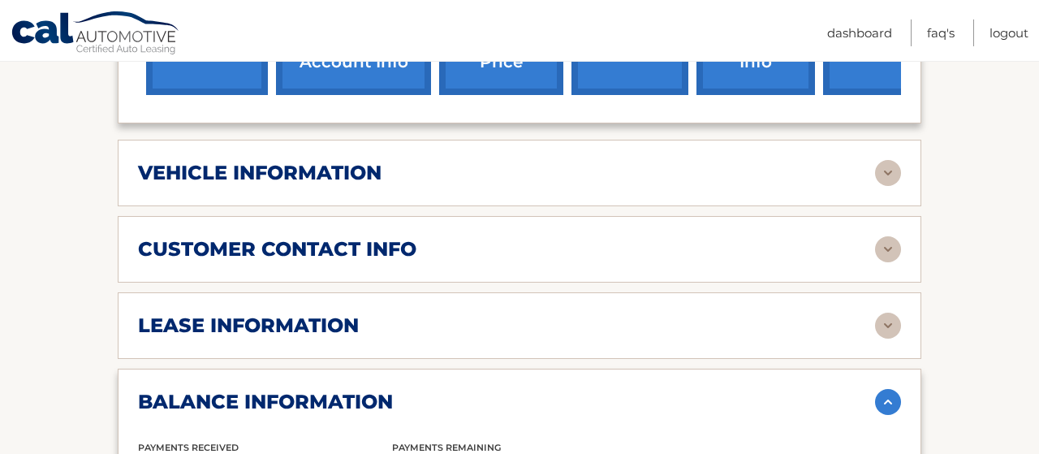
scroll to position [844, 0]
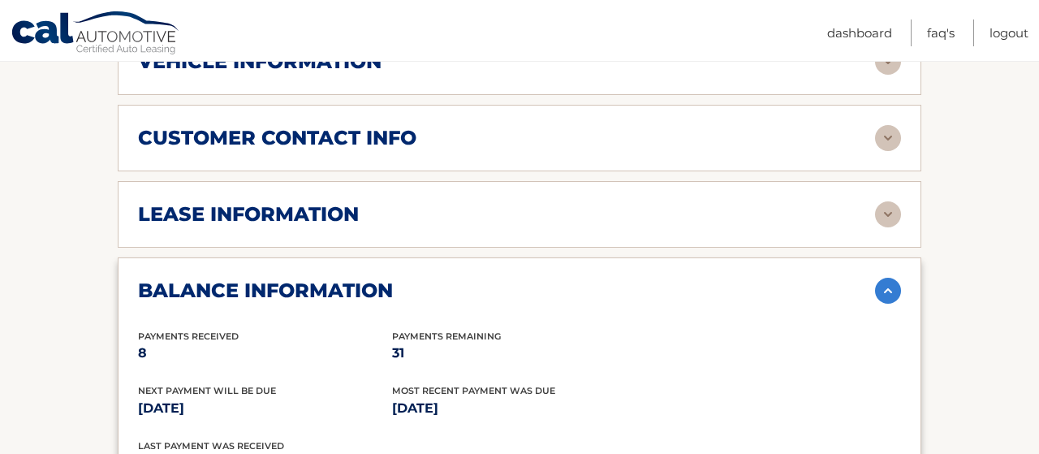
click at [508, 227] on div "lease information" at bounding box center [506, 214] width 737 height 24
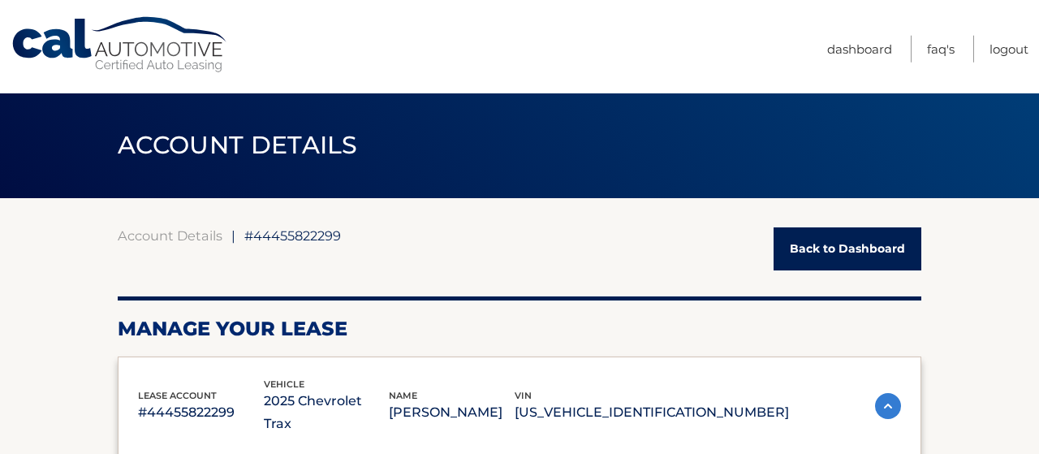
scroll to position [0, 0]
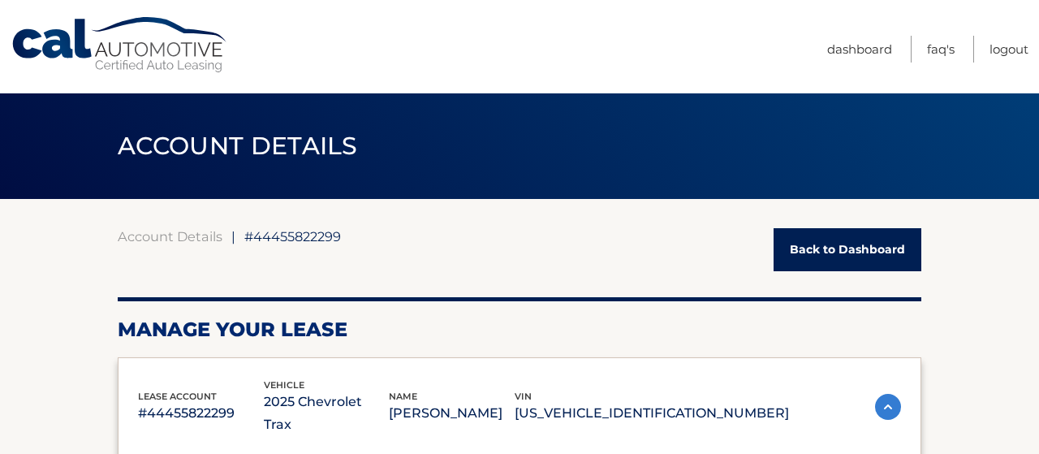
click at [807, 246] on link "Back to Dashboard" at bounding box center [848, 249] width 148 height 43
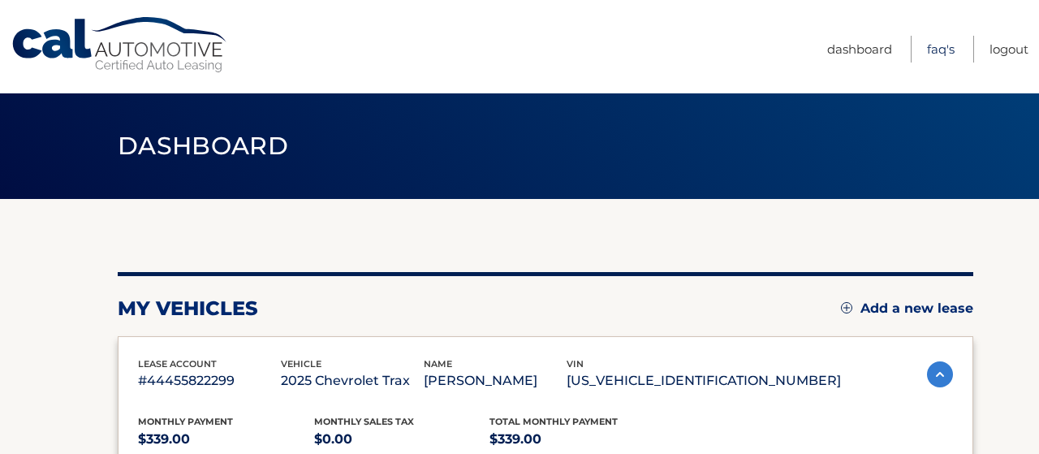
click at [936, 47] on link "FAQ's" at bounding box center [941, 49] width 28 height 27
click at [1001, 47] on link "Logout" at bounding box center [1009, 49] width 39 height 27
